Goal: Navigation & Orientation: Find specific page/section

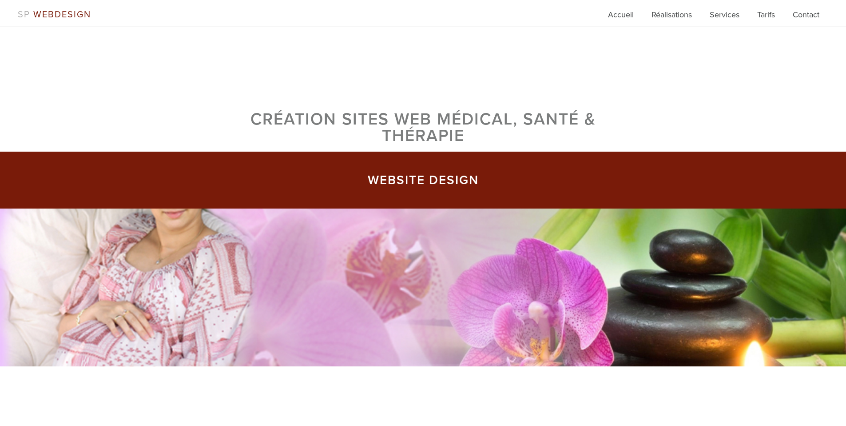
scroll to position [67, 0]
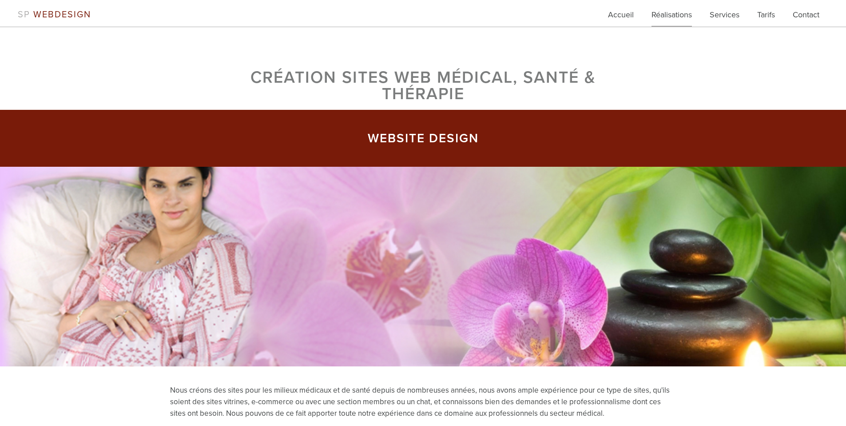
click at [677, 18] on link "Réalisations" at bounding box center [672, 18] width 40 height 18
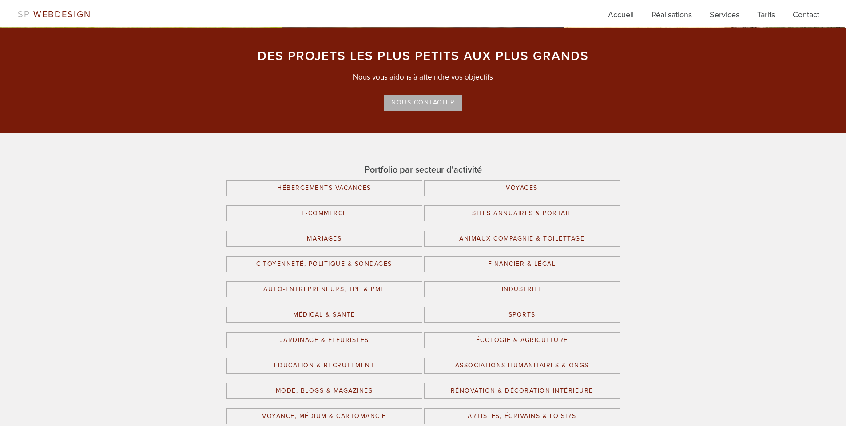
scroll to position [1599, 0]
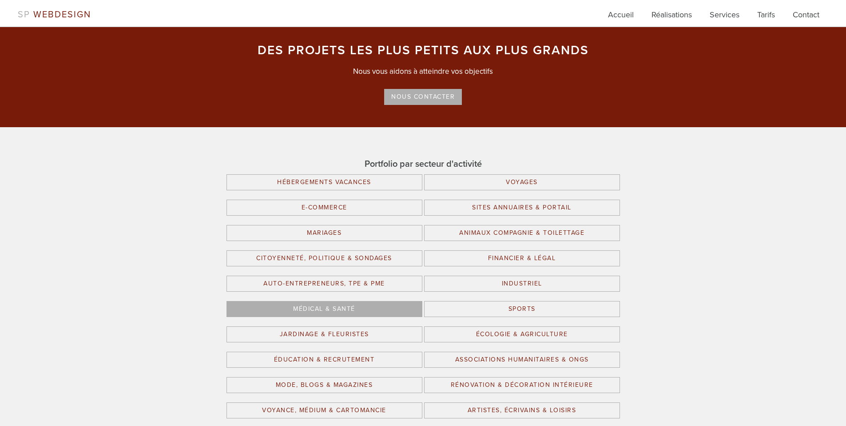
click at [331, 309] on link "Médical & Santé" at bounding box center [325, 309] width 196 height 16
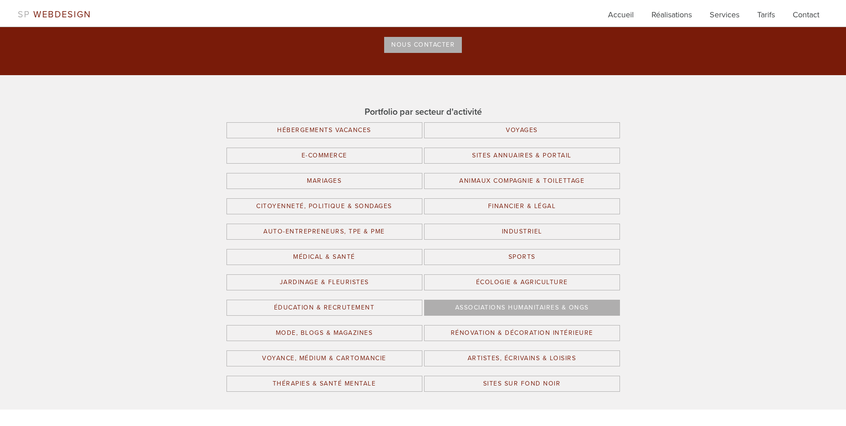
scroll to position [1657, 0]
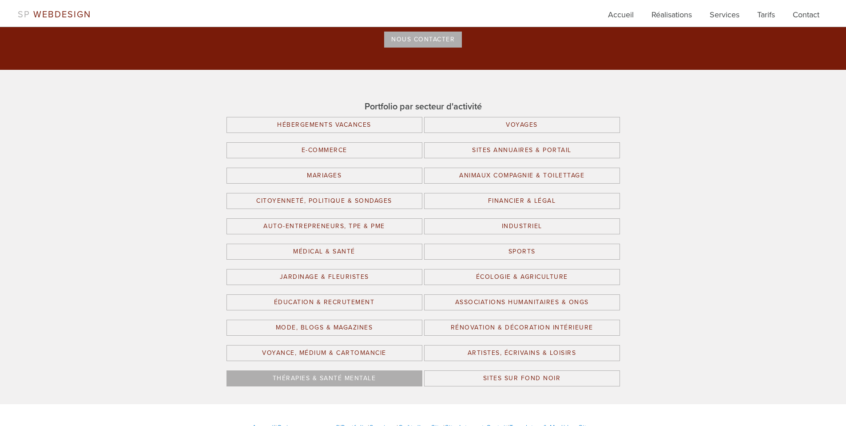
click at [365, 371] on link "Thérapies & Santé Mentale" at bounding box center [325, 378] width 196 height 16
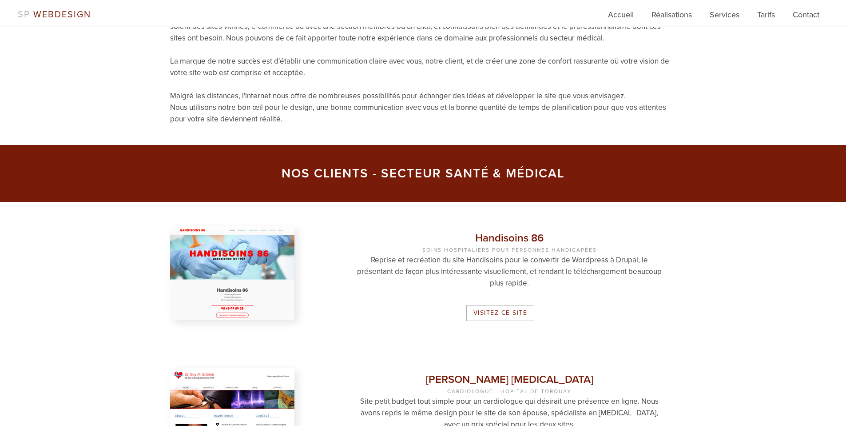
scroll to position [396, 0]
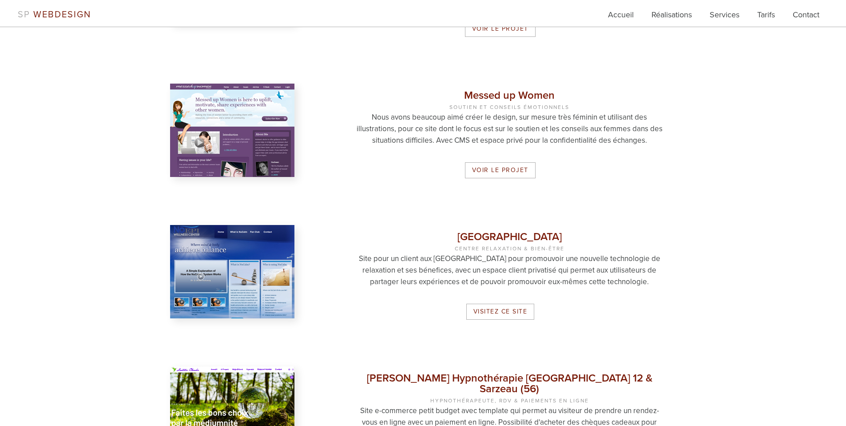
scroll to position [1090, 0]
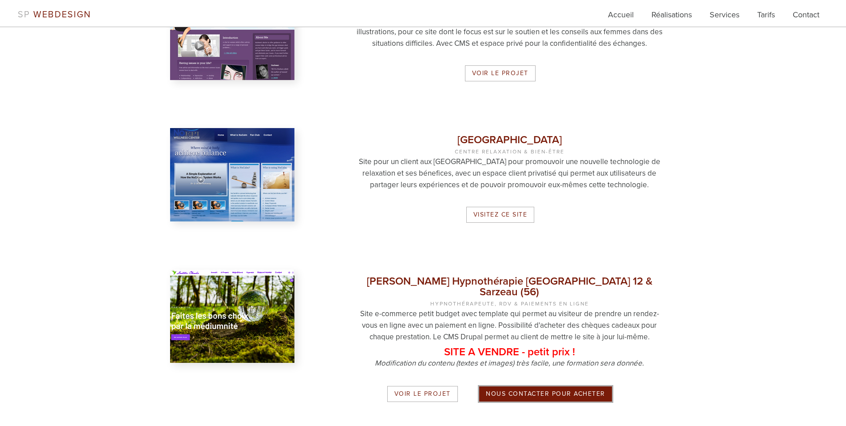
click at [226, 185] on img at bounding box center [232, 174] width 124 height 93
click at [491, 215] on link "Visitez ce site" at bounding box center [500, 215] width 68 height 16
